Goal: Transaction & Acquisition: Purchase product/service

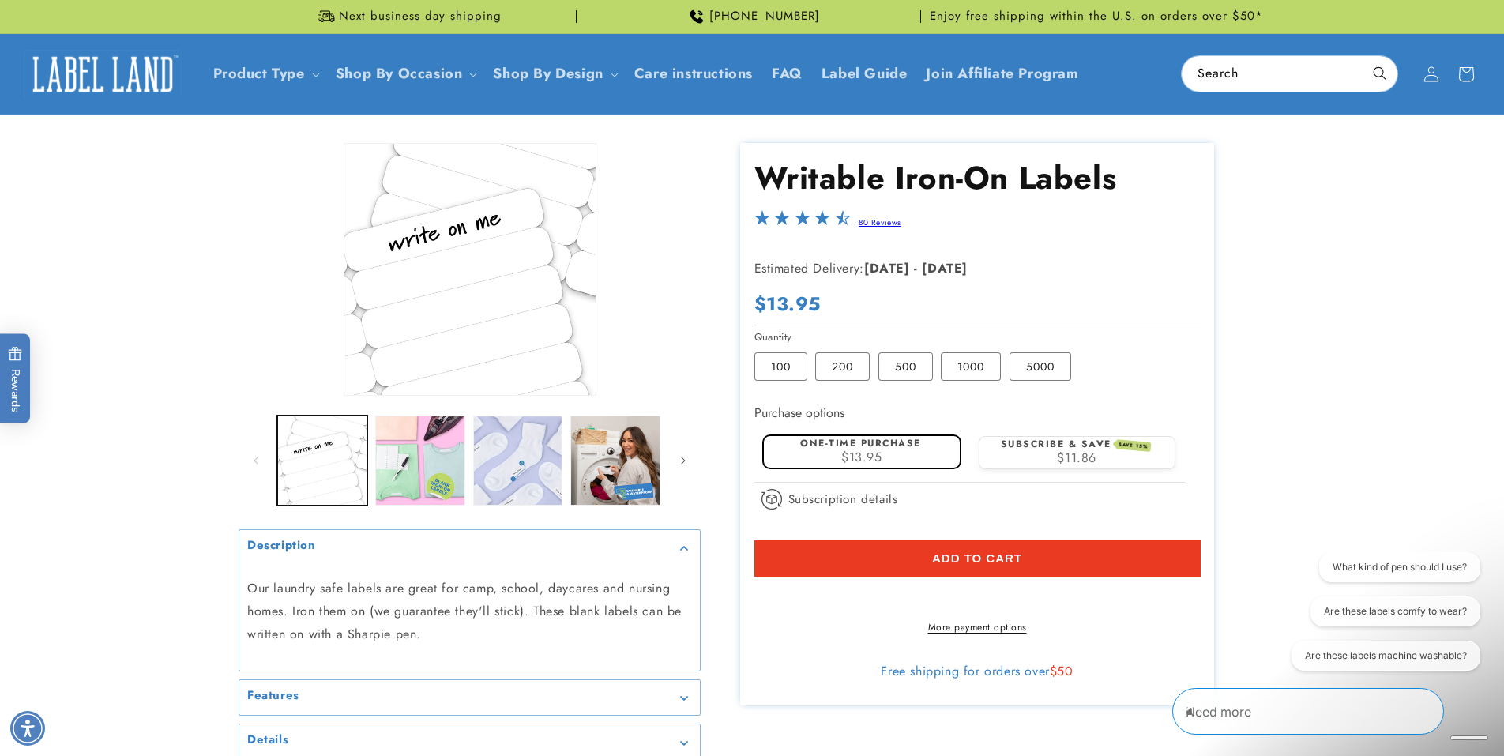
click at [1201, 710] on icon "Close conversation starters" at bounding box center [1193, 702] width 15 height 15
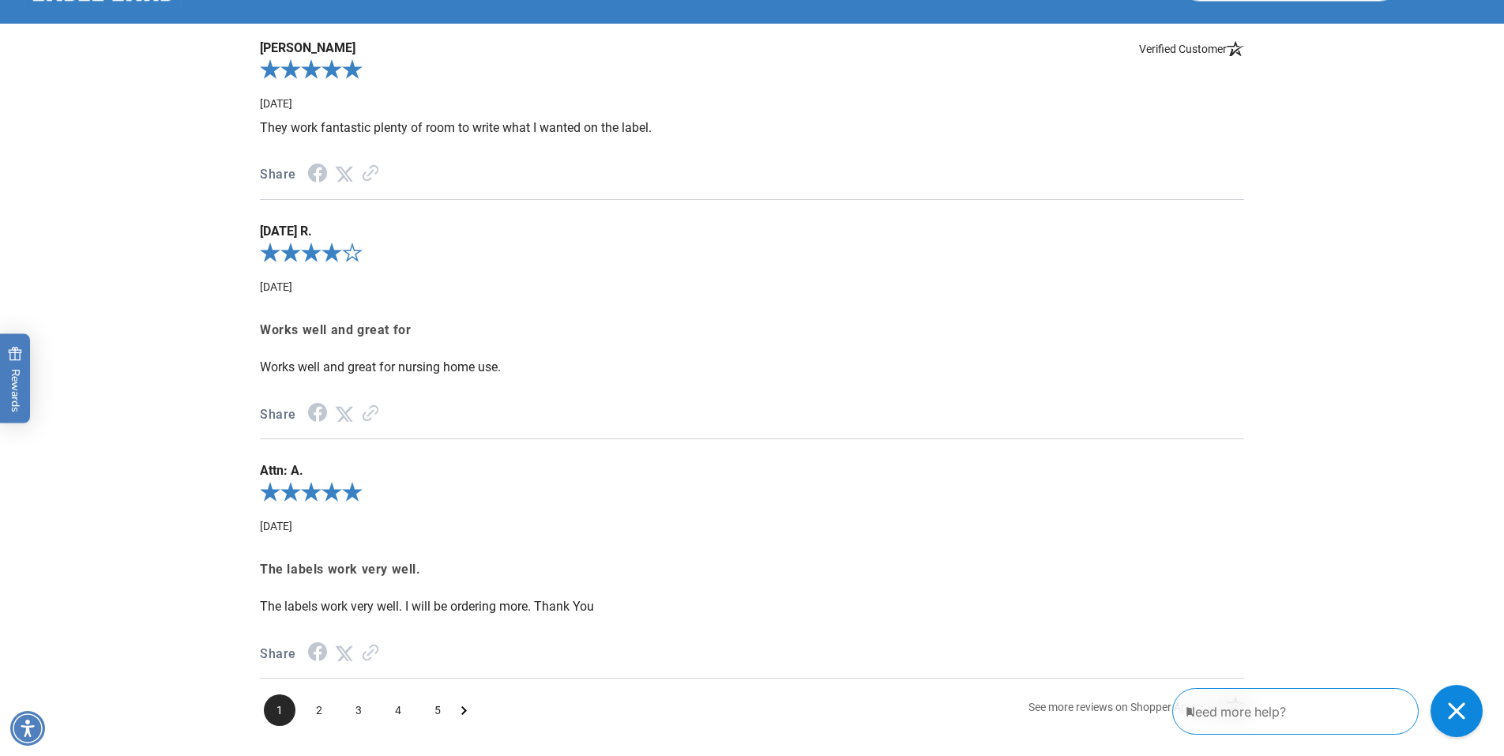
scroll to position [2134, 0]
